Goal: Information Seeking & Learning: Learn about a topic

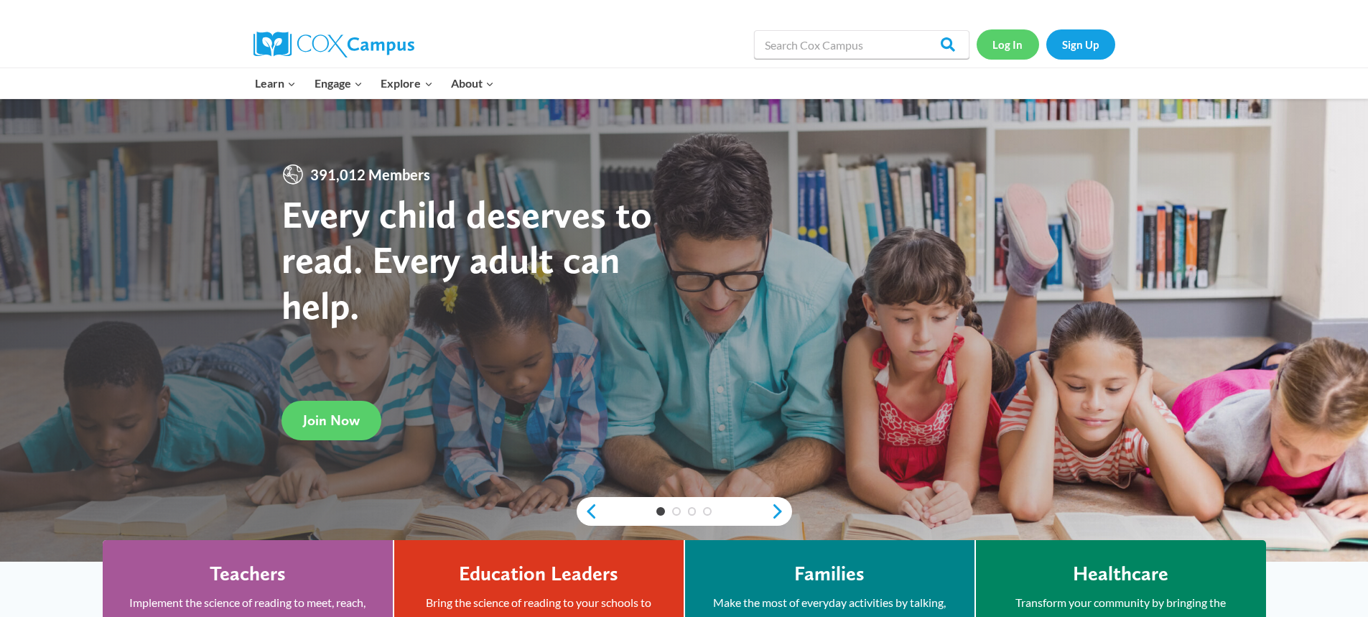
click at [1015, 50] on link "Log In" at bounding box center [1008, 43] width 62 height 29
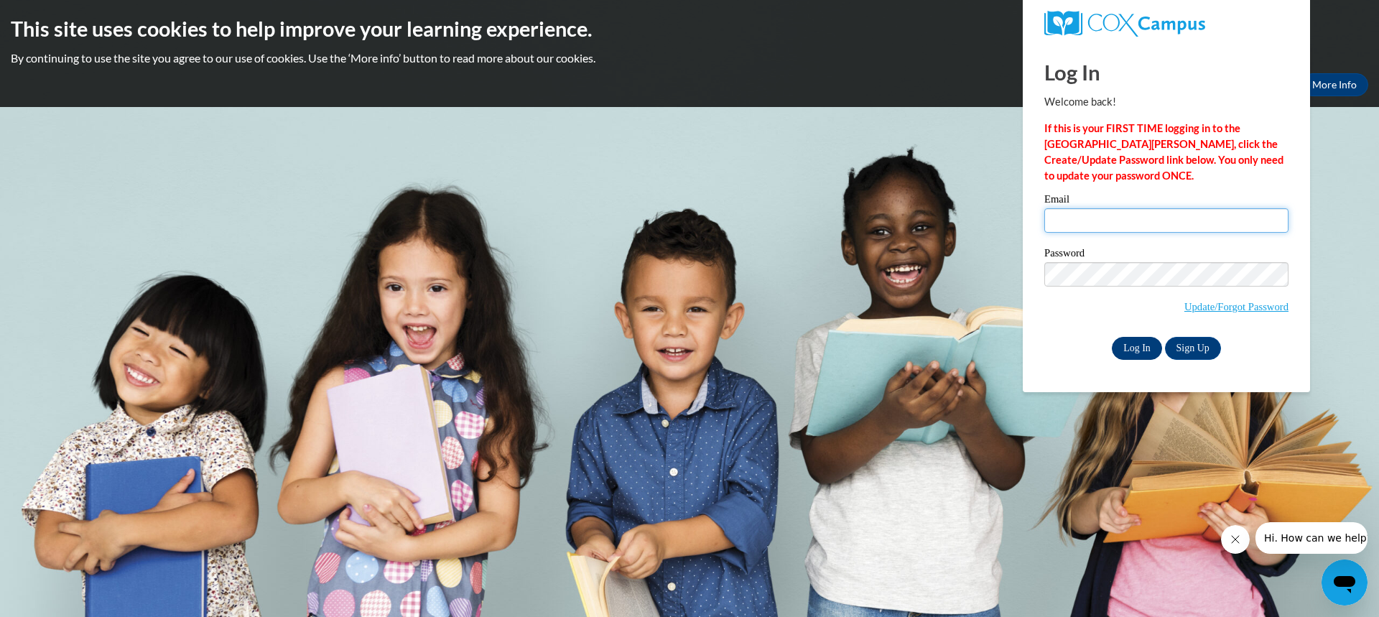
type input "adamico@grafton.k12.wi.us"
click at [1138, 344] on input "Log In" at bounding box center [1137, 348] width 50 height 23
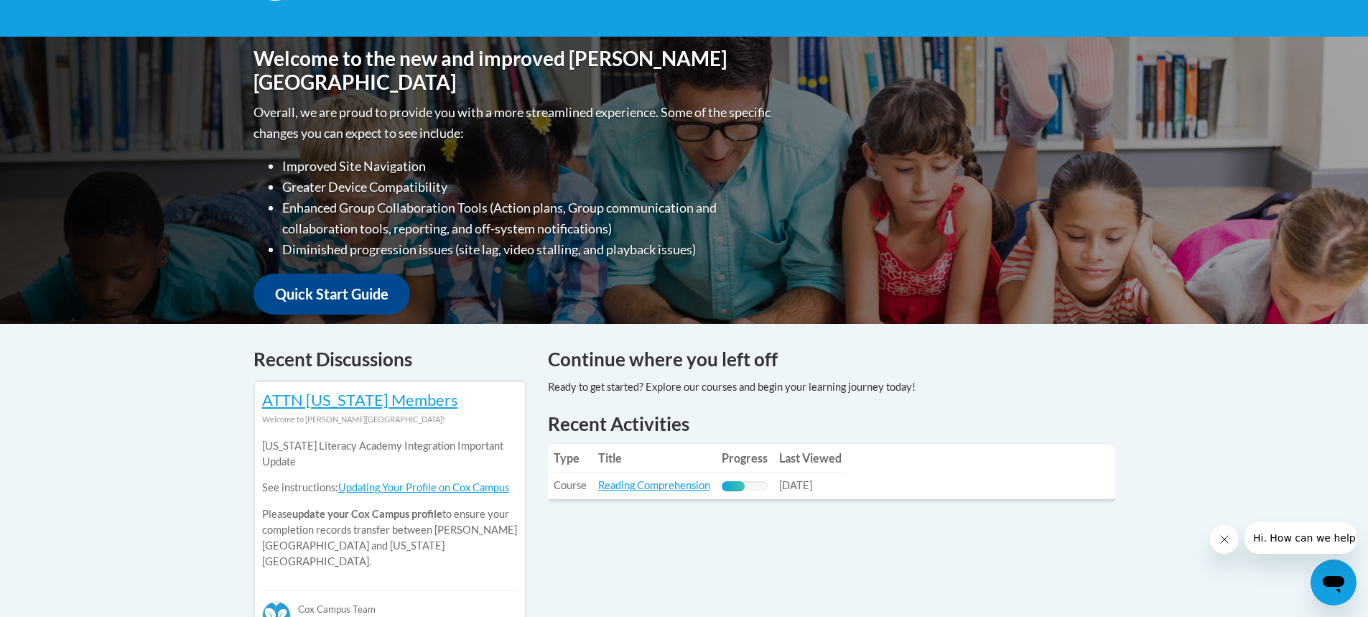
scroll to position [431, 0]
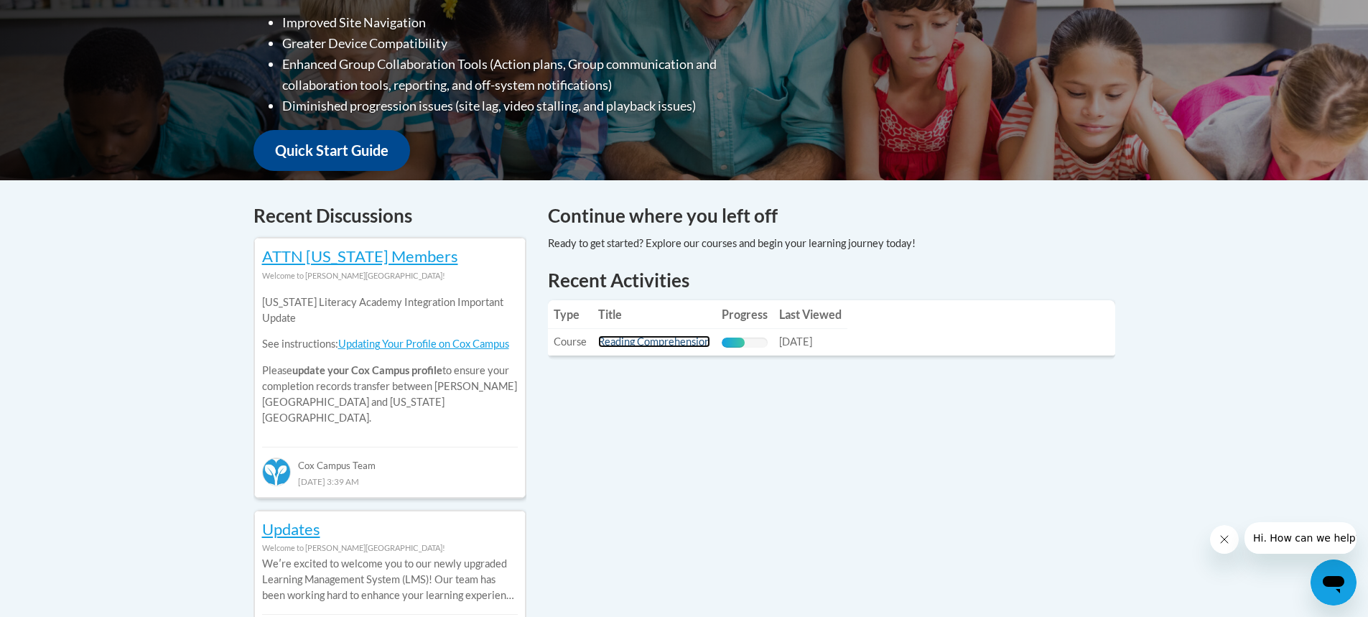
click at [672, 339] on link "Reading Comprehension" at bounding box center [654, 341] width 112 height 12
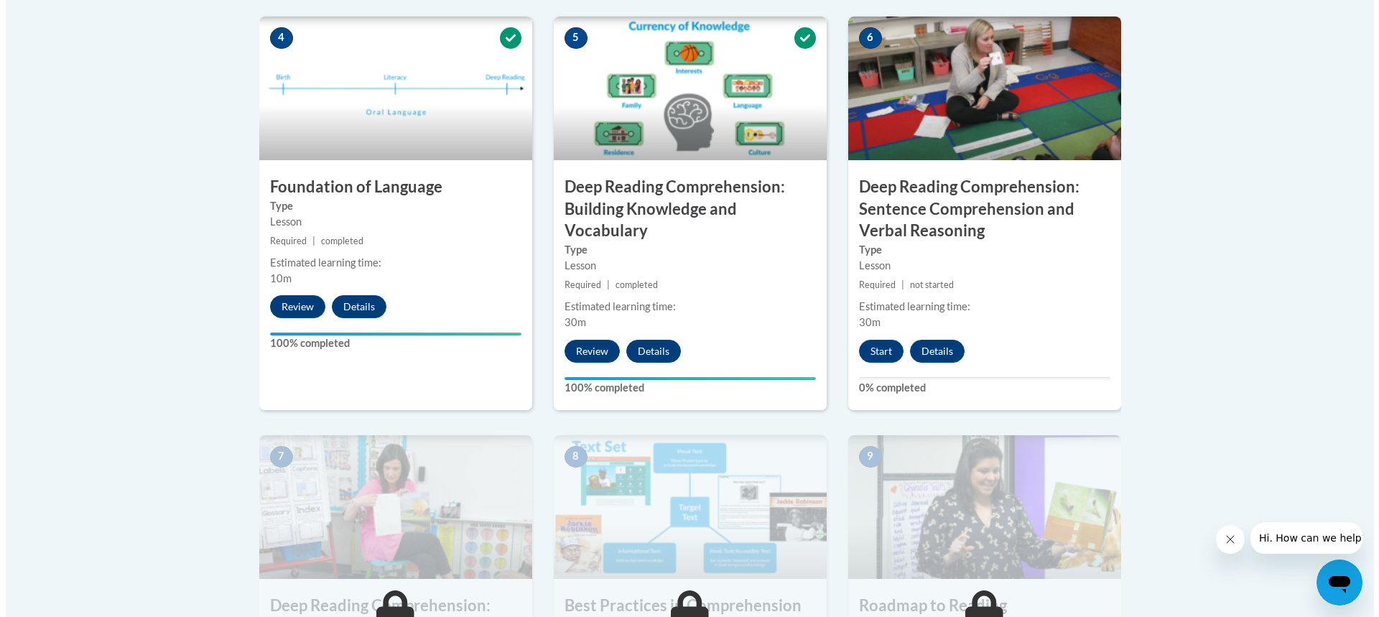
scroll to position [790, 0]
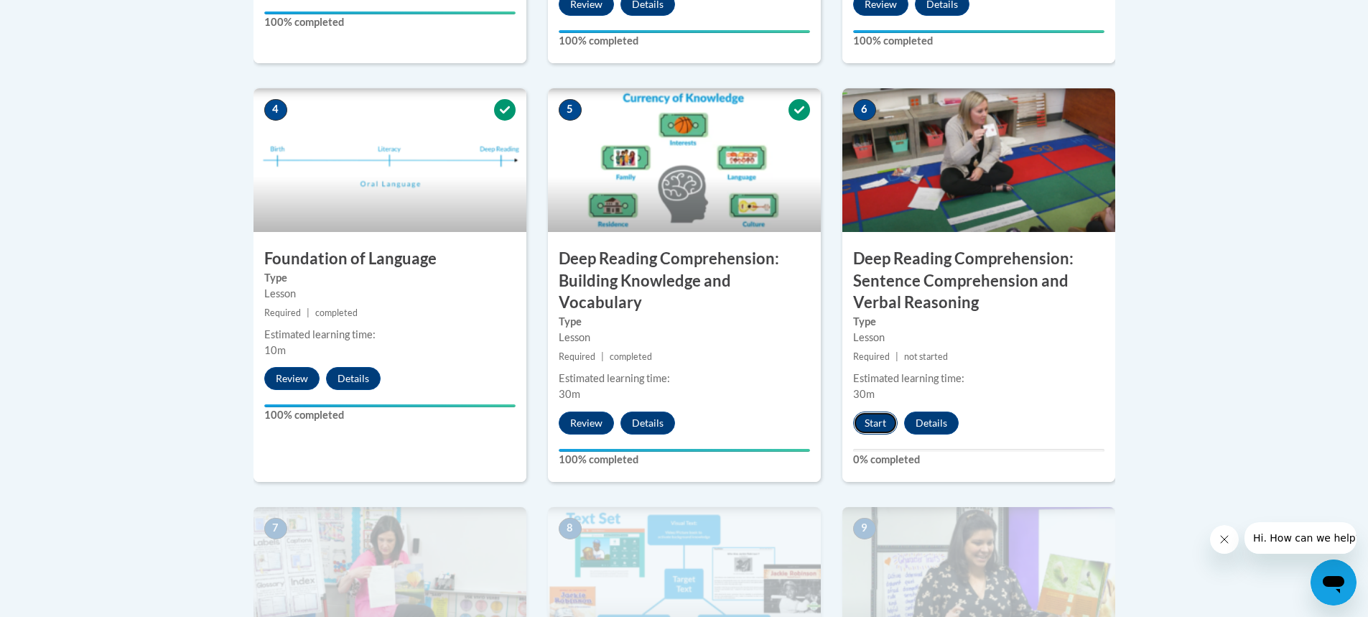
click at [882, 429] on button "Start" at bounding box center [875, 423] width 45 height 23
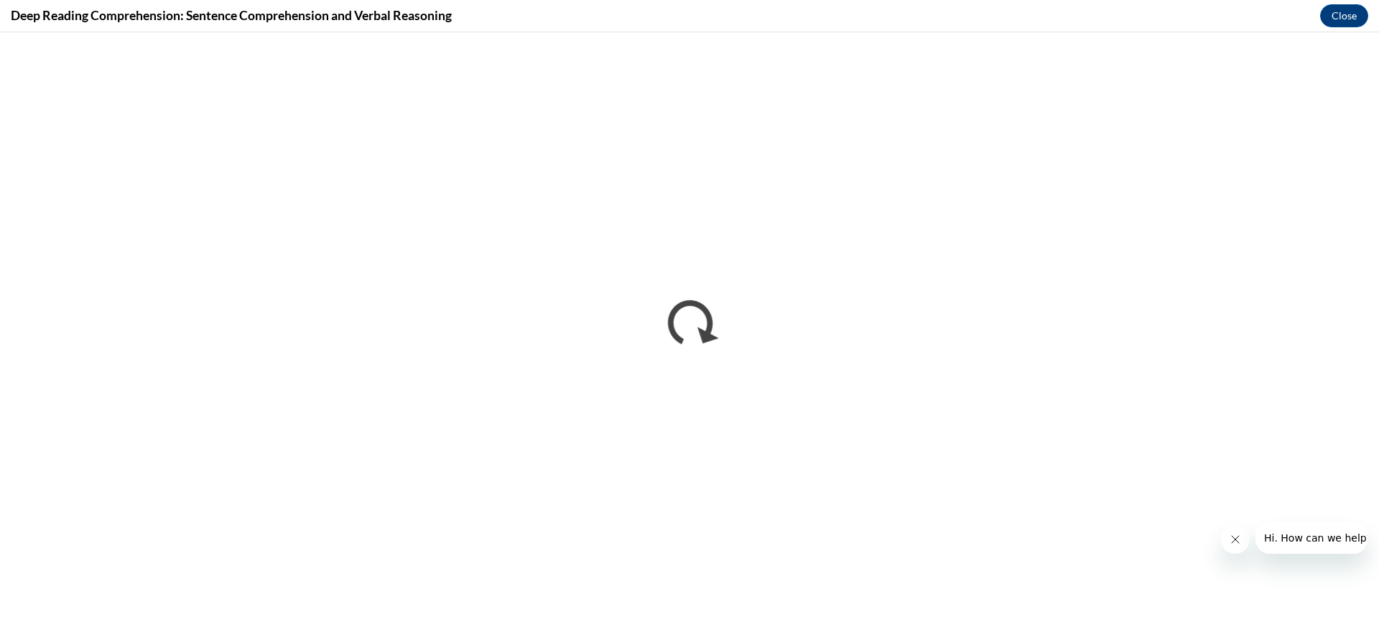
scroll to position [0, 0]
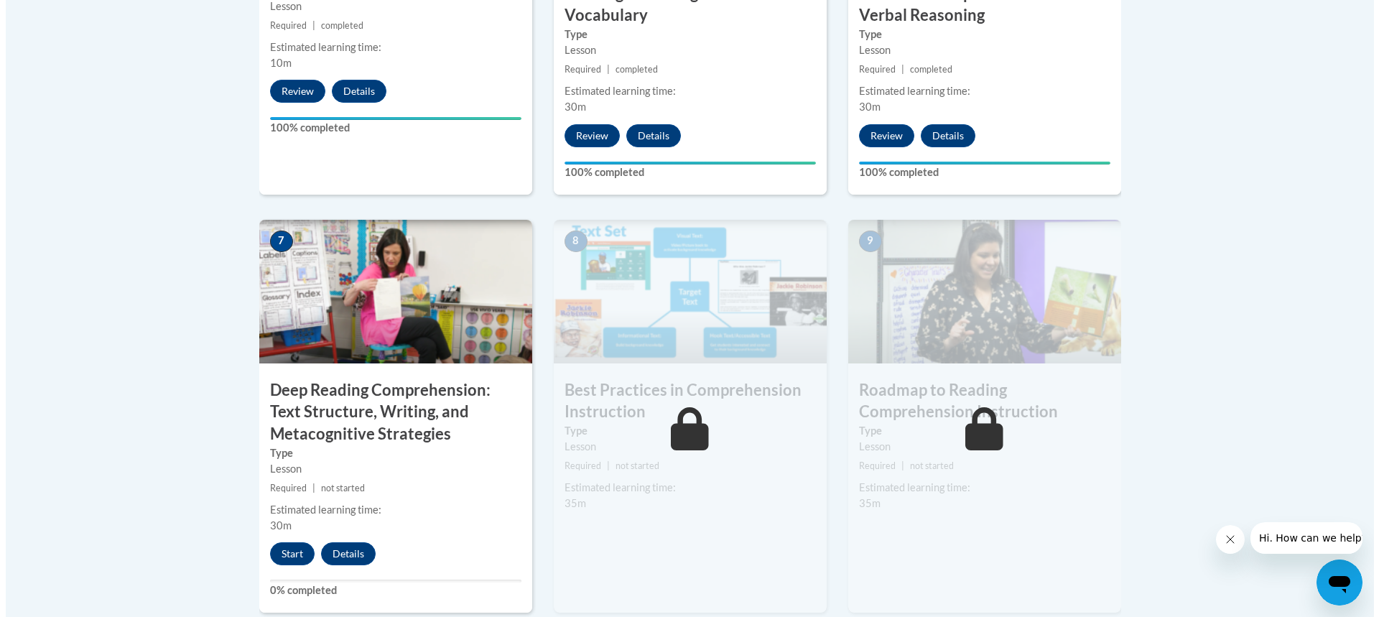
scroll to position [1149, 0]
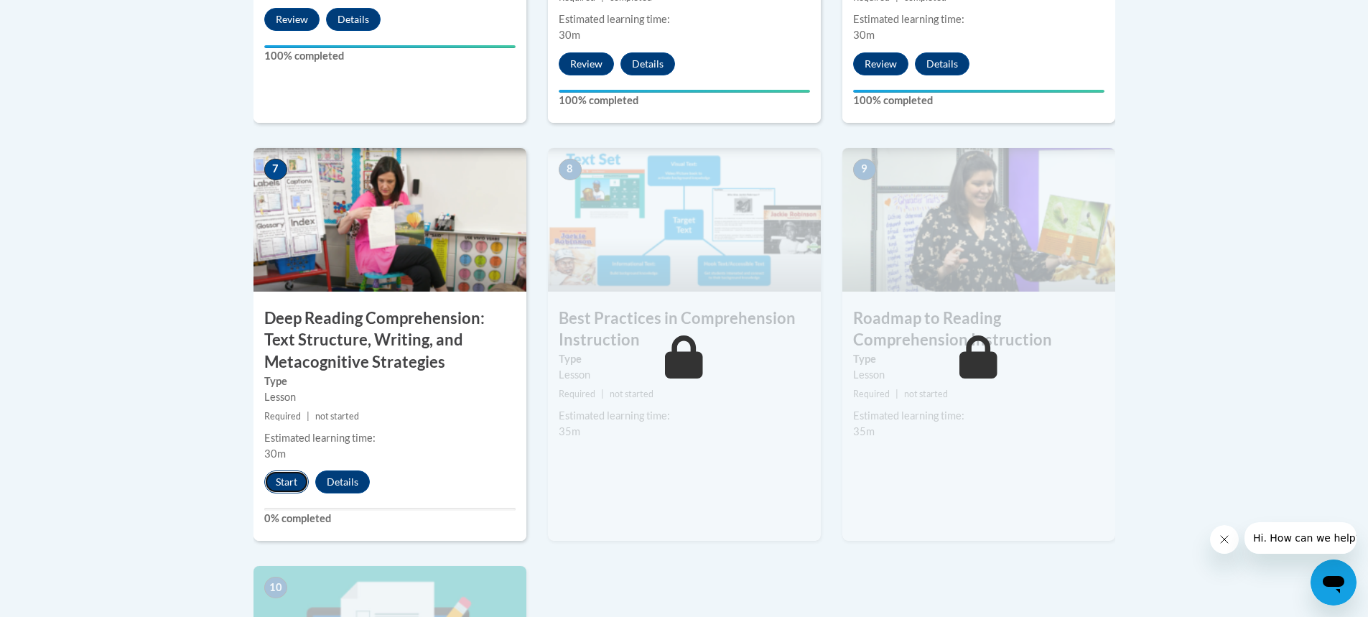
click at [286, 483] on button "Start" at bounding box center [286, 482] width 45 height 23
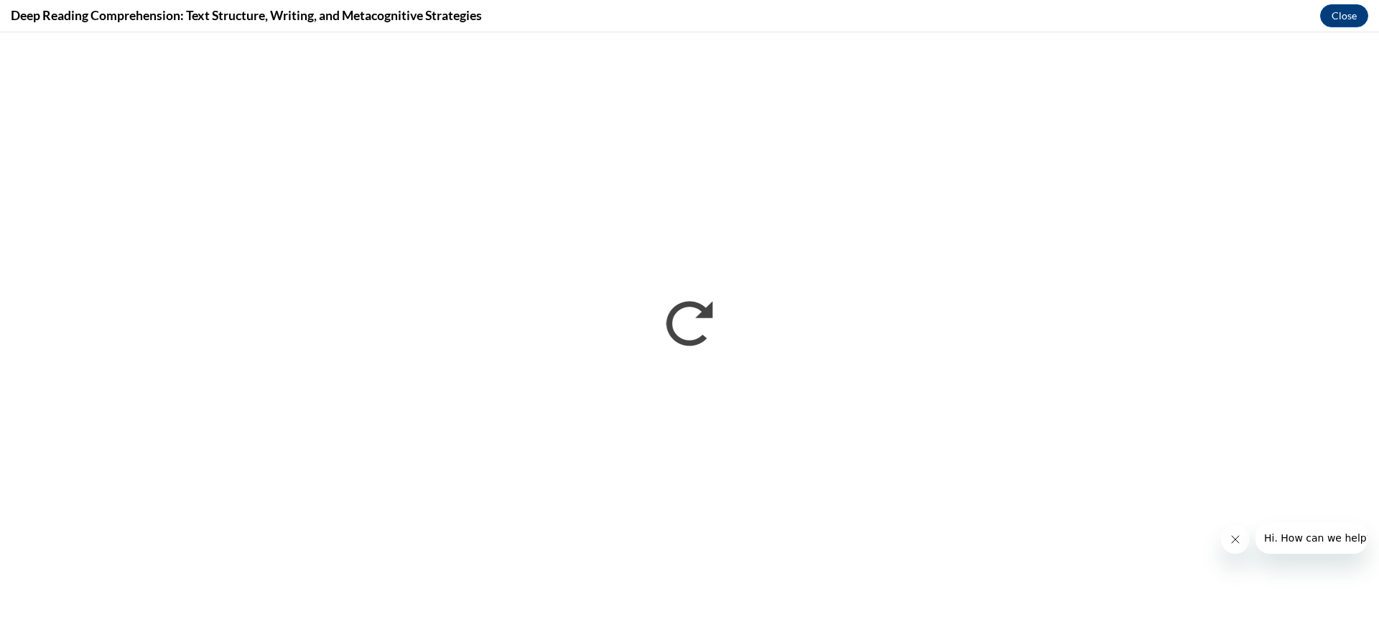
scroll to position [0, 0]
